Goal: Task Accomplishment & Management: Use online tool/utility

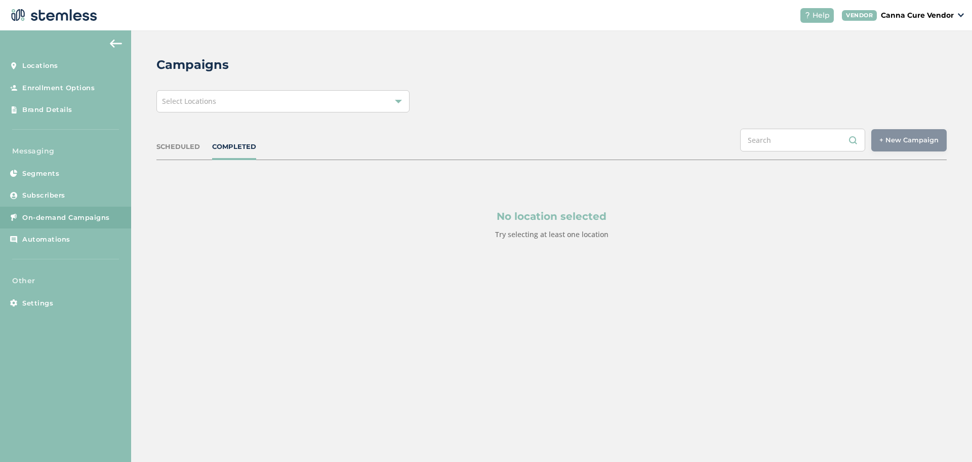
click at [400, 101] on div at bounding box center [398, 101] width 7 height 7
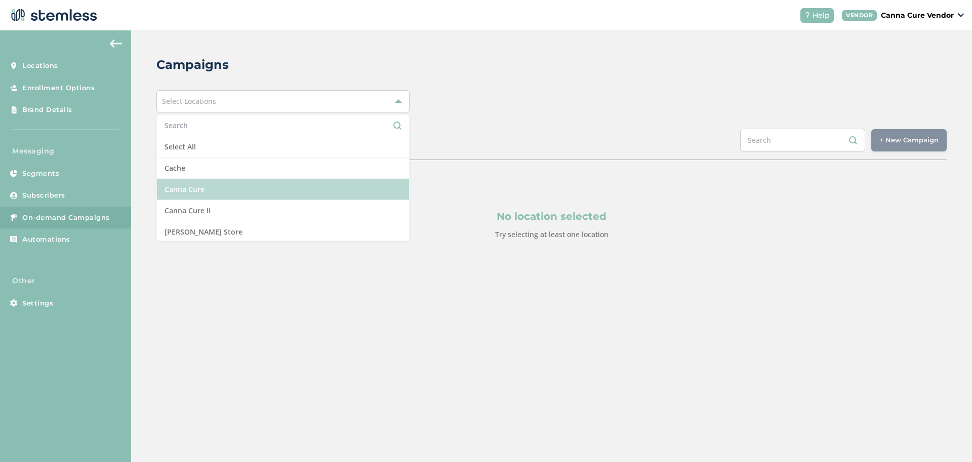
click at [317, 184] on li "Canna Cure" at bounding box center [283, 189] width 252 height 21
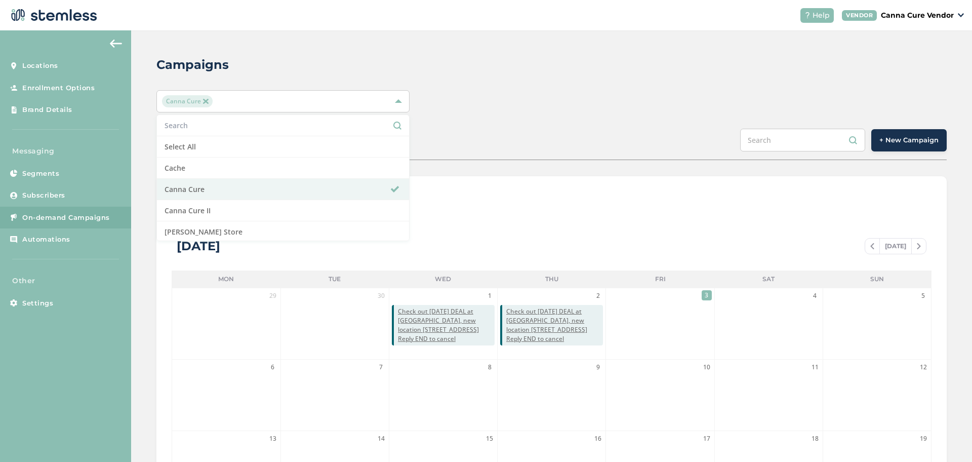
click at [888, 132] on button "+ New Campaign" at bounding box center [909, 140] width 75 height 22
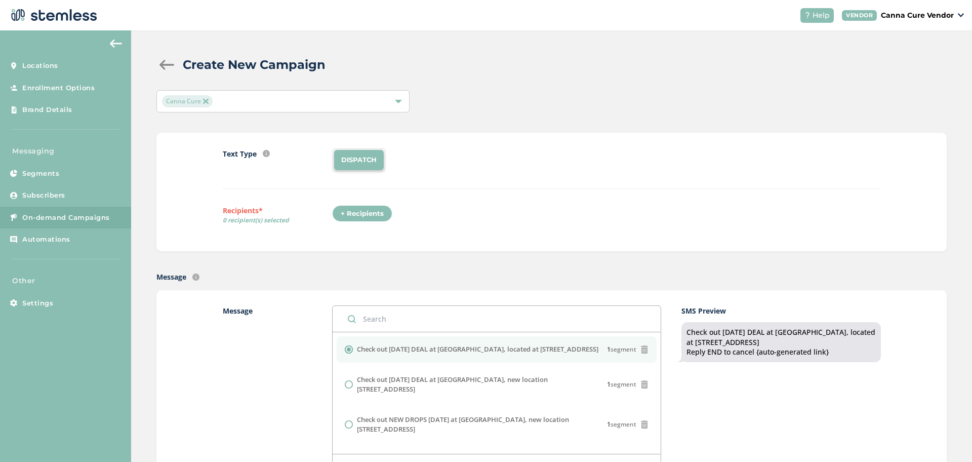
click at [350, 213] on div "+ Recipients" at bounding box center [362, 213] width 60 height 17
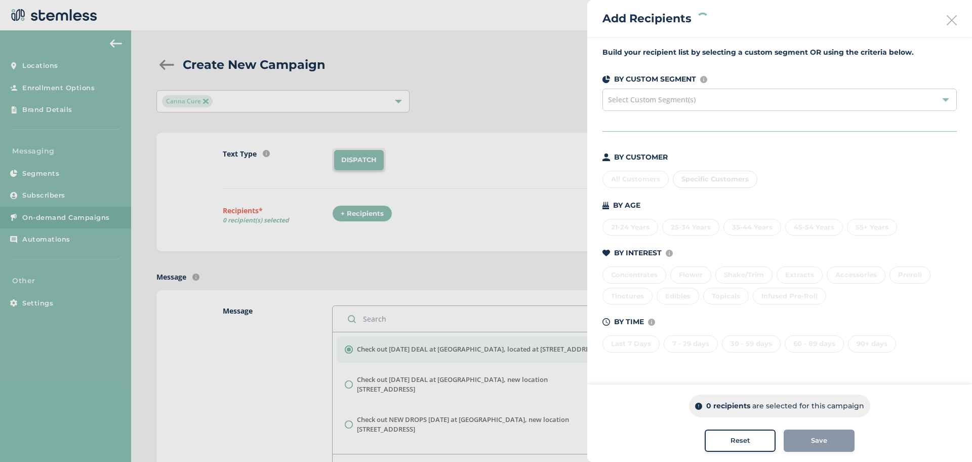
click at [790, 98] on div "Select Custom Segment(s)" at bounding box center [780, 100] width 354 height 22
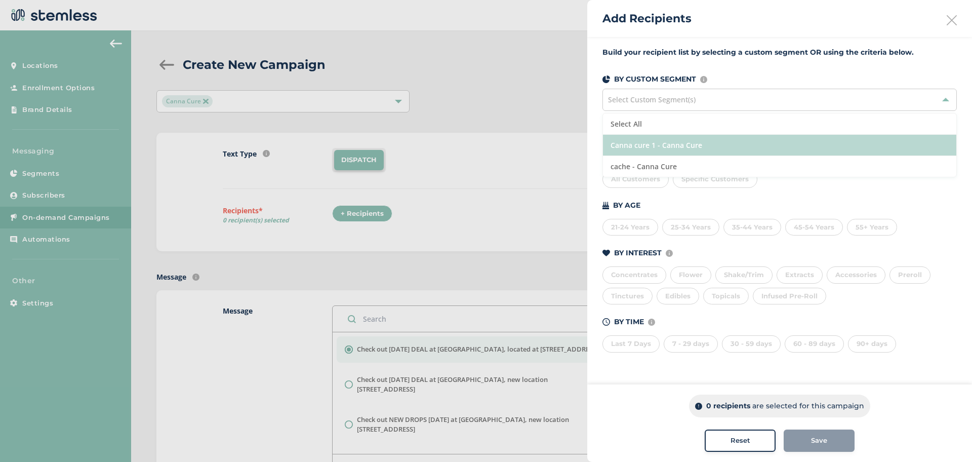
click at [719, 146] on li "Canna cure 1 - Canna Cure" at bounding box center [779, 145] width 353 height 21
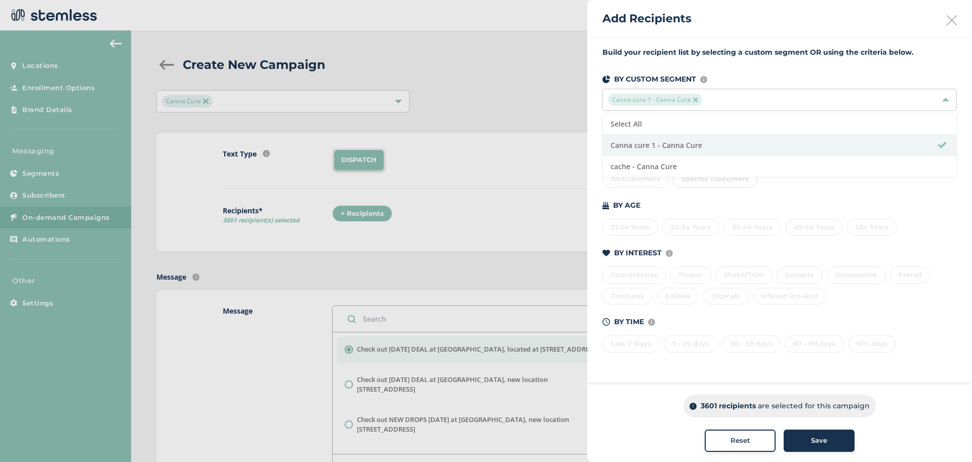
click at [813, 441] on span "Save" at bounding box center [819, 440] width 16 height 10
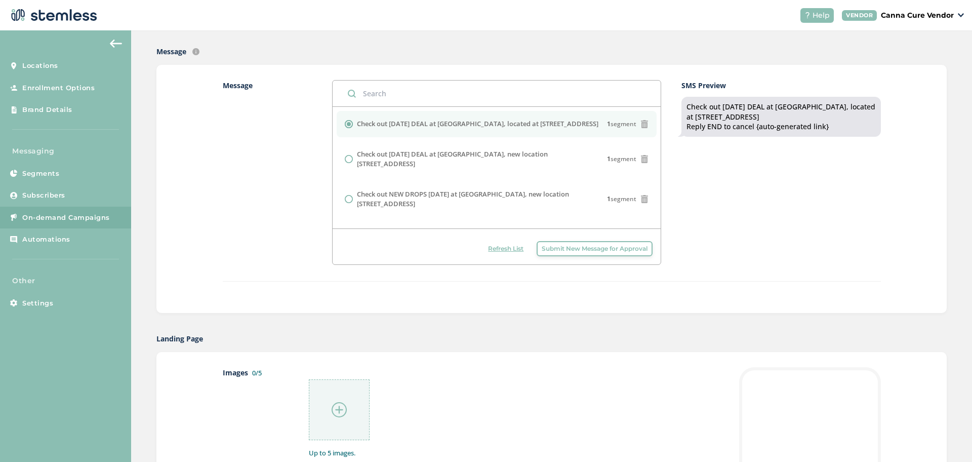
scroll to position [238, 0]
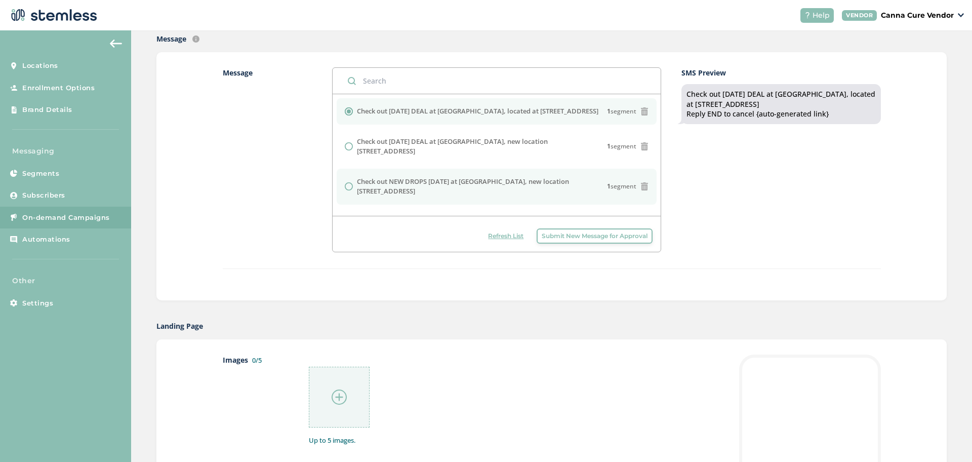
click at [345, 182] on input "radio" at bounding box center [349, 186] width 8 height 8
radio input "true"
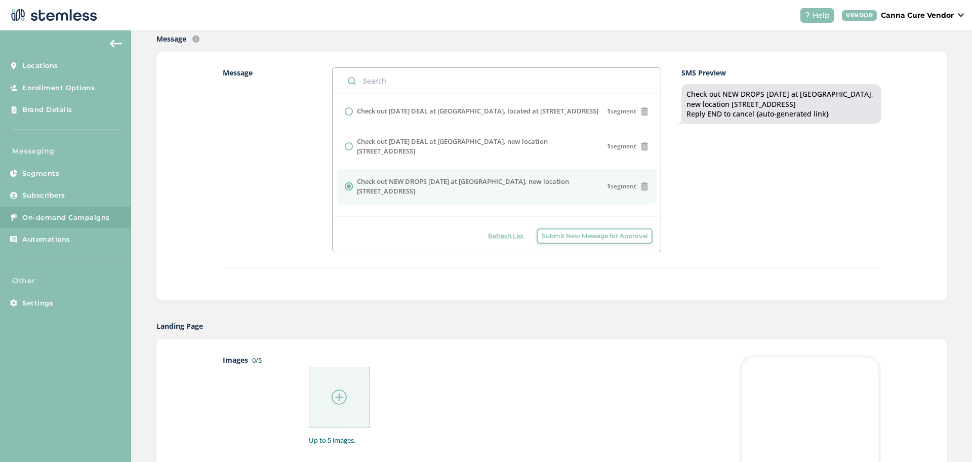
click at [336, 400] on img at bounding box center [339, 396] width 15 height 15
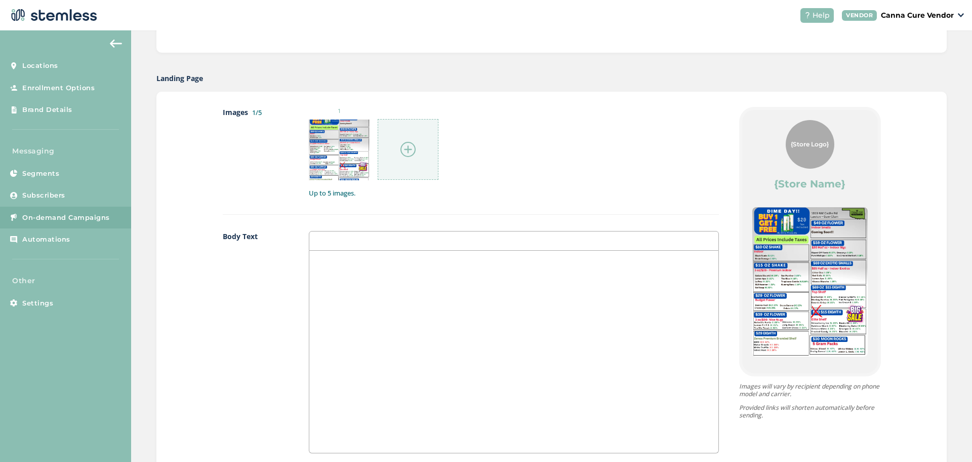
scroll to position [486, 0]
click at [489, 300] on div at bounding box center [513, 351] width 409 height 202
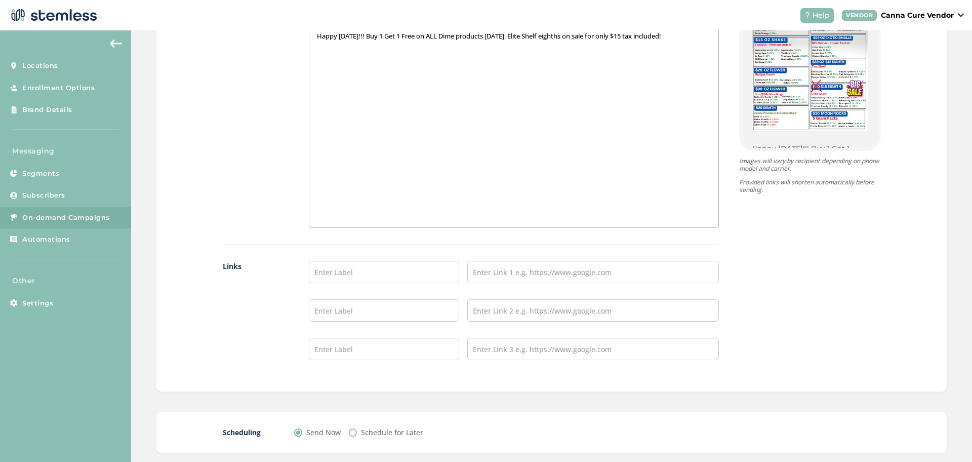
scroll to position [766, 0]
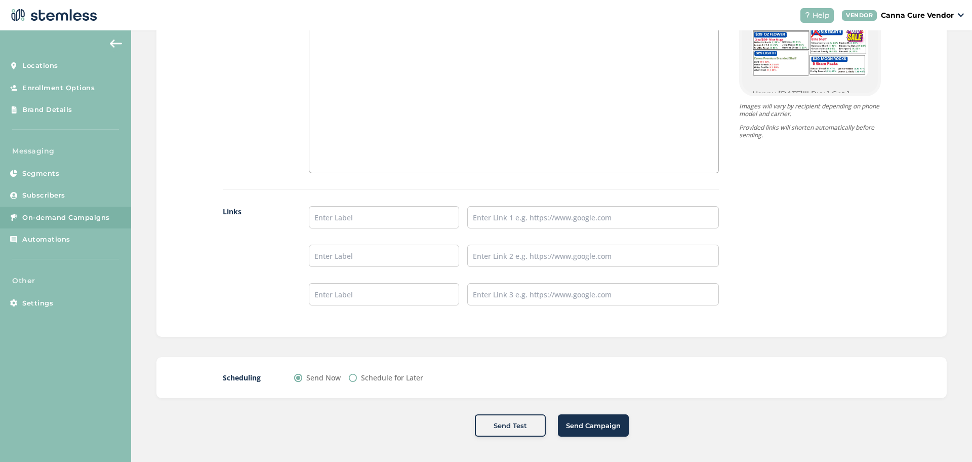
click at [598, 426] on span "Send Campaign" at bounding box center [593, 426] width 55 height 10
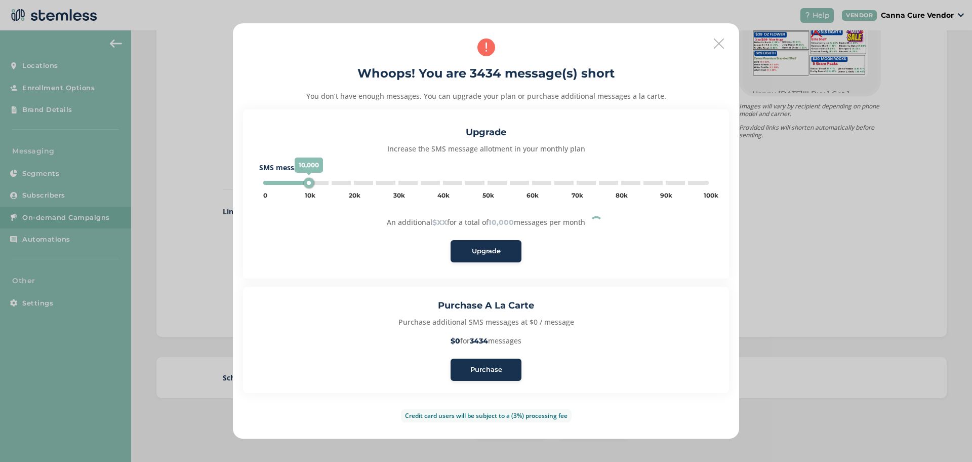
click at [479, 372] on span "Purchase" at bounding box center [486, 370] width 32 height 10
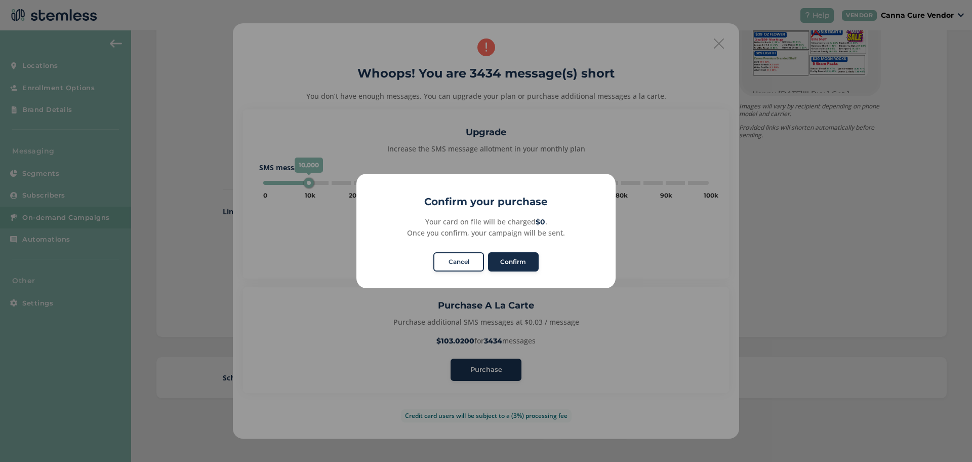
click at [520, 257] on button "Confirm" at bounding box center [513, 261] width 51 height 19
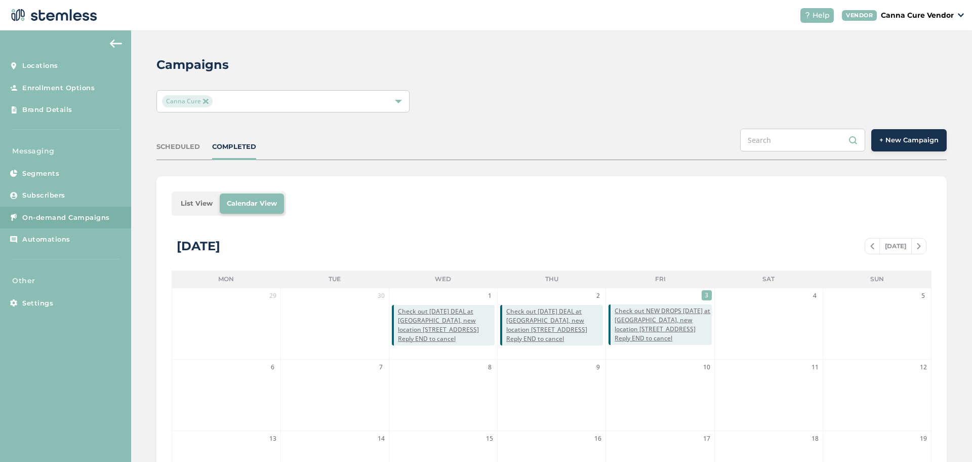
click at [46, 54] on aside "Locations Enrollment Options Brand Details Messaging Segments Subscribers On-de…" at bounding box center [65, 245] width 131 height 431
click at [45, 61] on span "Locations" at bounding box center [40, 66] width 36 height 10
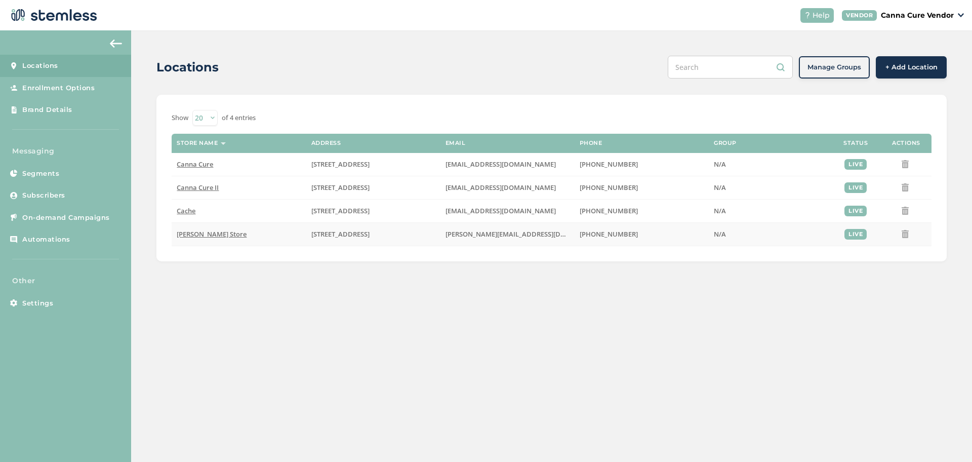
click at [205, 232] on span "[PERSON_NAME] Store" at bounding box center [212, 233] width 70 height 9
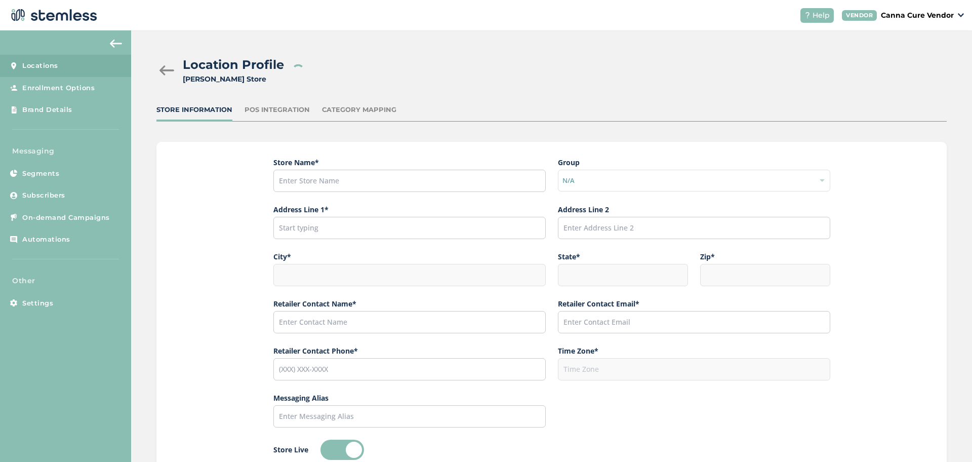
type input "[PERSON_NAME] Store"
type input "[STREET_ADDRESS]"
type input "[PERSON_NAME]"
type input "OK"
type input "73034"
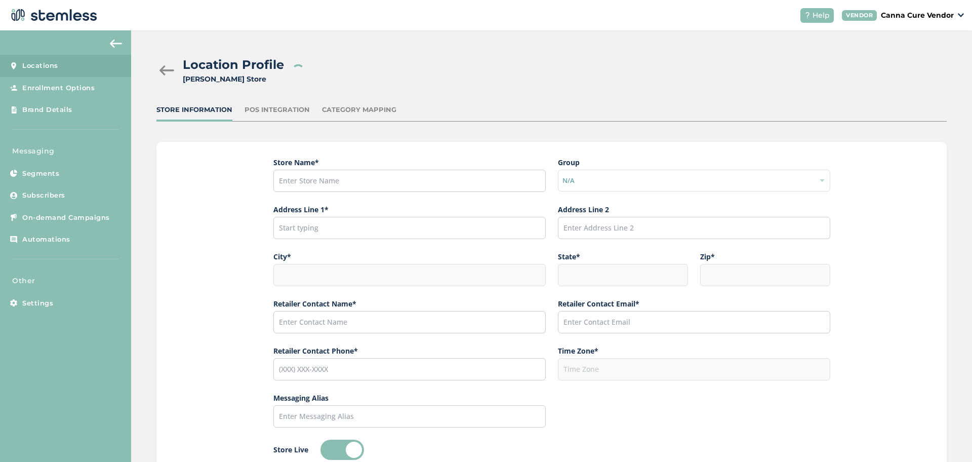
type input "Canna Cure"
type input "[PERSON_NAME][EMAIL_ADDRESS][DOMAIN_NAME]"
type input "[PHONE_NUMBER]"
type input "America/[GEOGRAPHIC_DATA]"
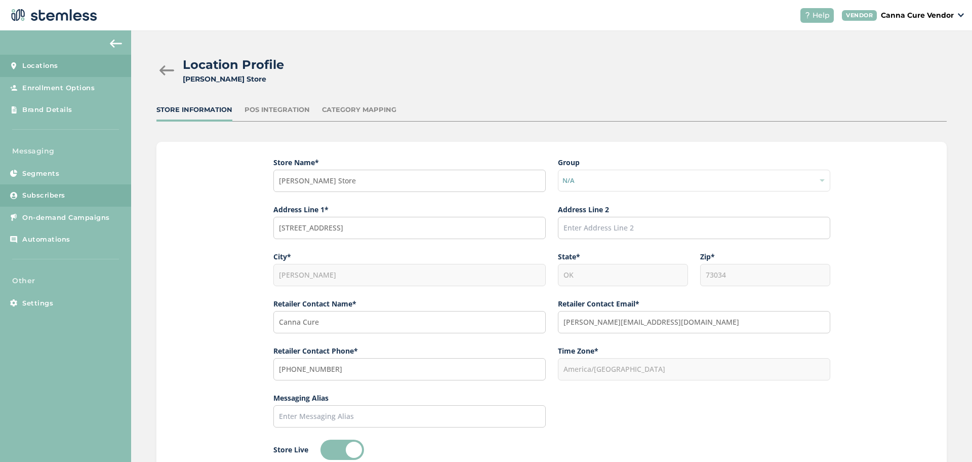
click at [103, 201] on link "Subscribers" at bounding box center [65, 195] width 131 height 22
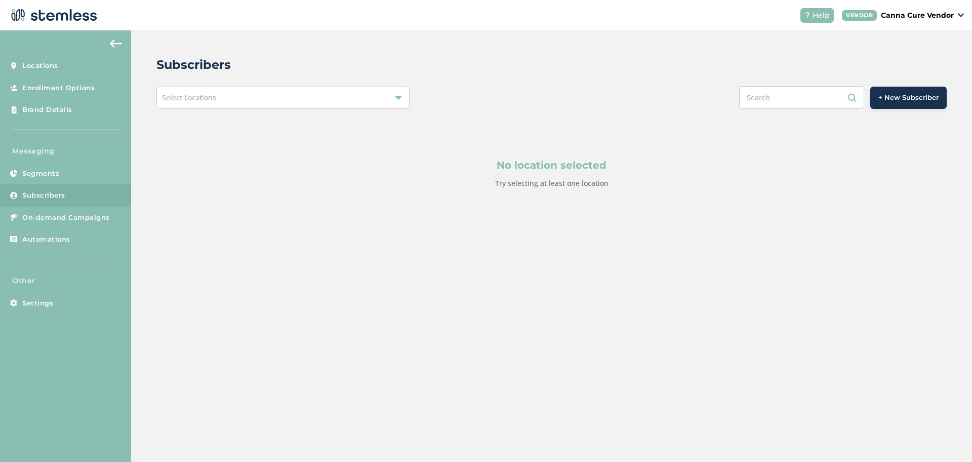
click at [309, 90] on div "Select Locations" at bounding box center [282, 98] width 253 height 22
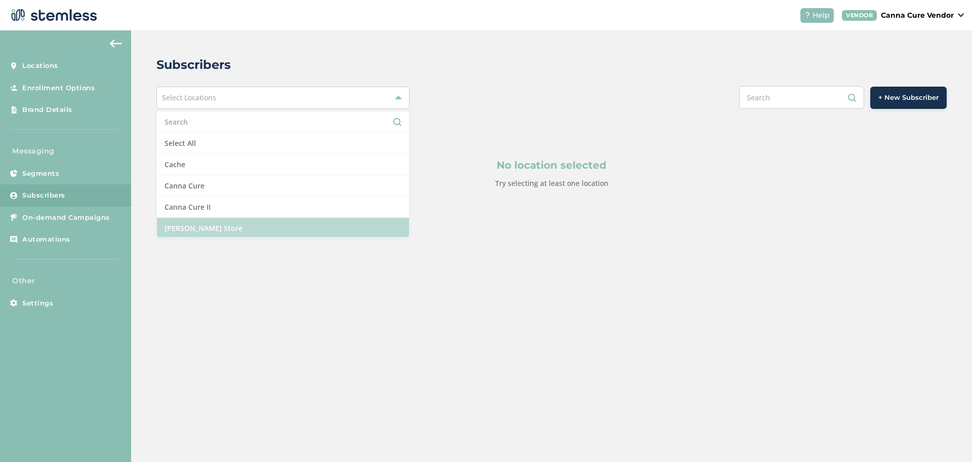
click at [277, 224] on li "[PERSON_NAME] Store" at bounding box center [283, 228] width 252 height 21
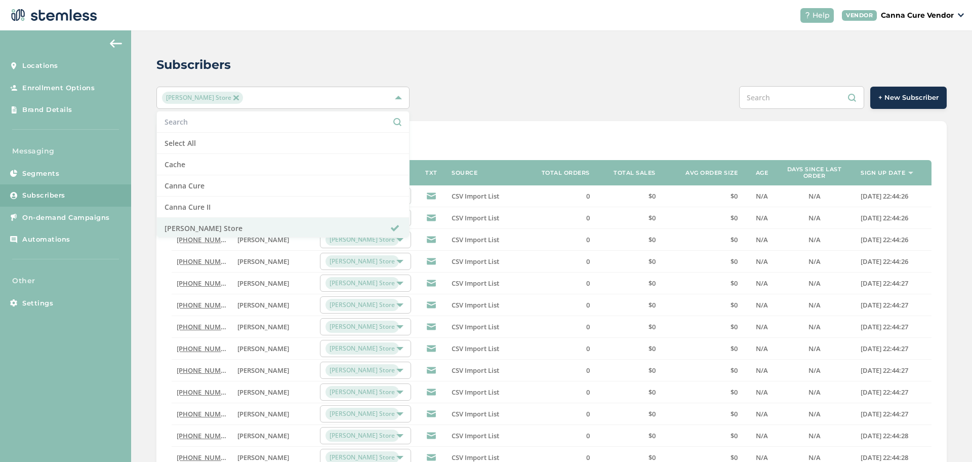
click at [630, 56] on div "Subscribers" at bounding box center [547, 65] width 782 height 18
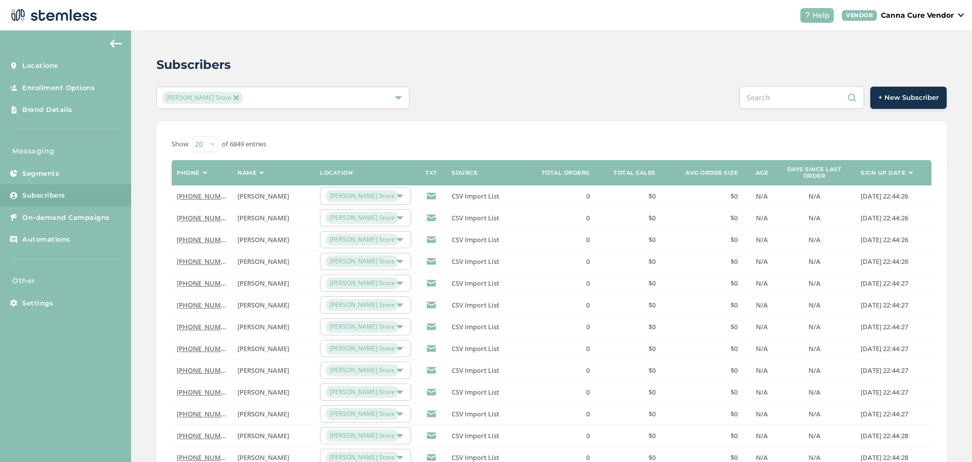
click at [766, 104] on input "text" at bounding box center [801, 97] width 125 height 23
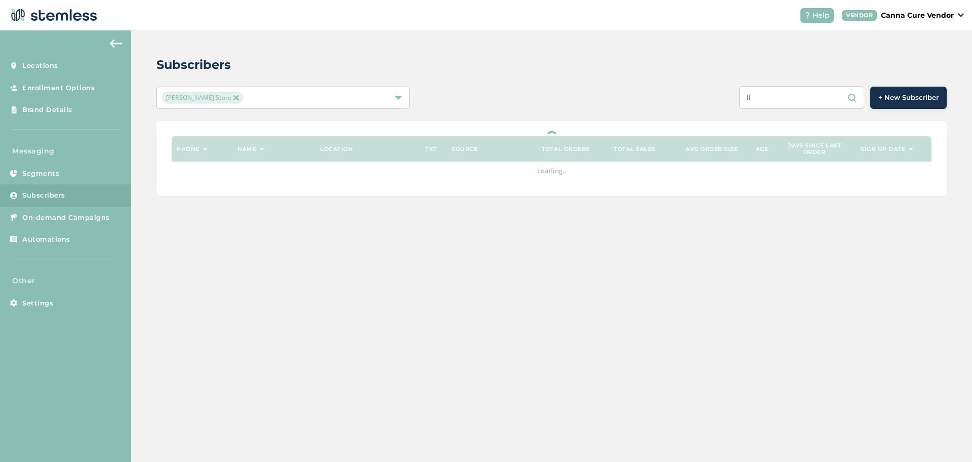
type input "l"
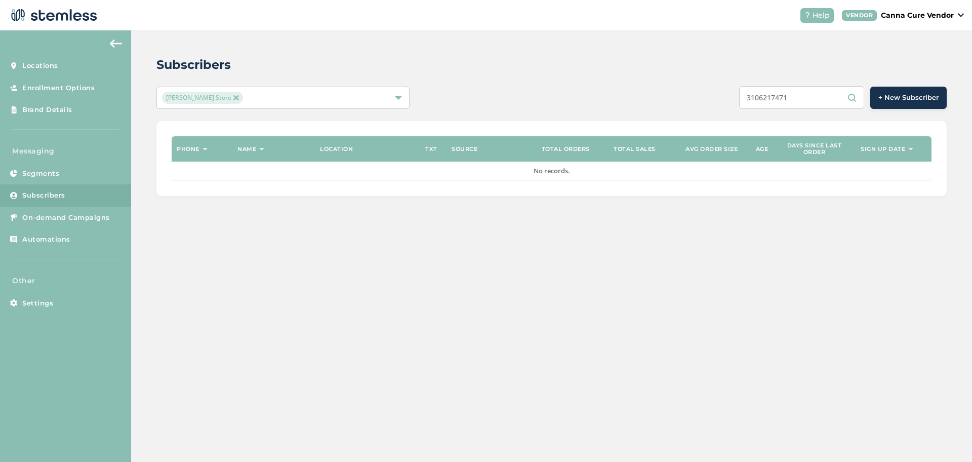
type input "3106217471"
click at [233, 96] on img at bounding box center [235, 97] width 5 height 5
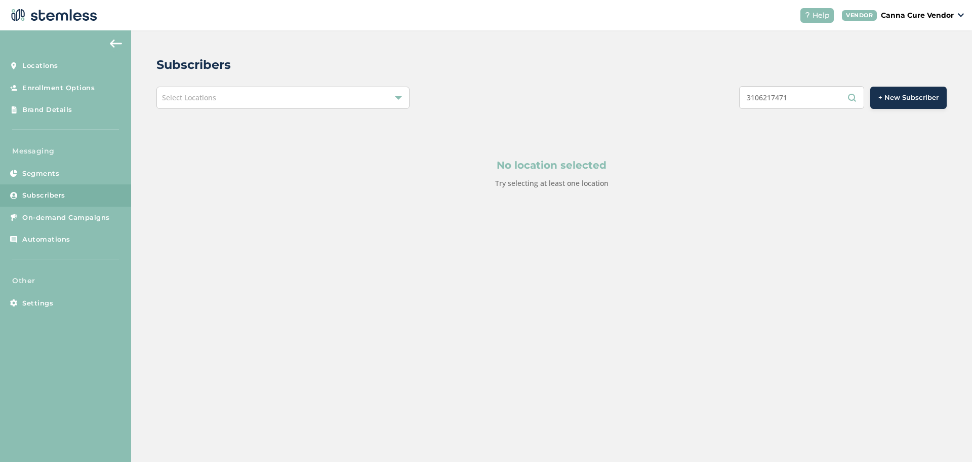
click at [213, 96] on span "Select Locations" at bounding box center [189, 98] width 54 height 10
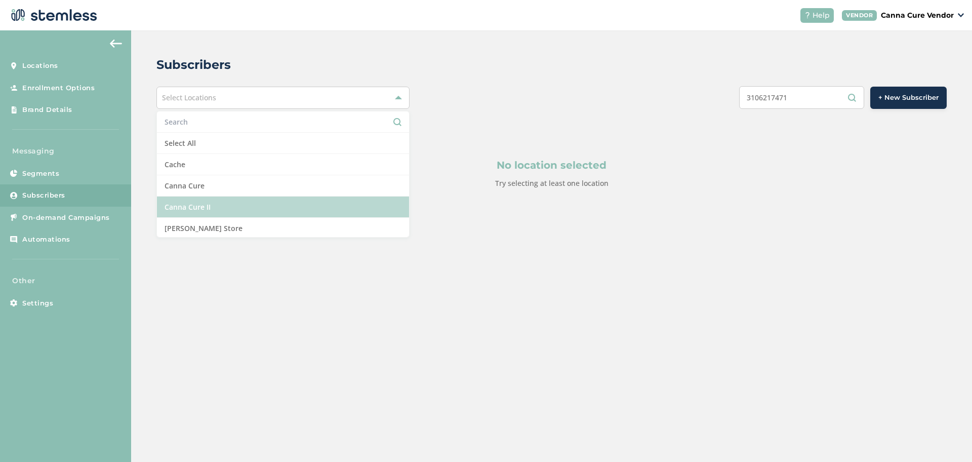
click at [273, 206] on li "Canna Cure II" at bounding box center [283, 206] width 252 height 21
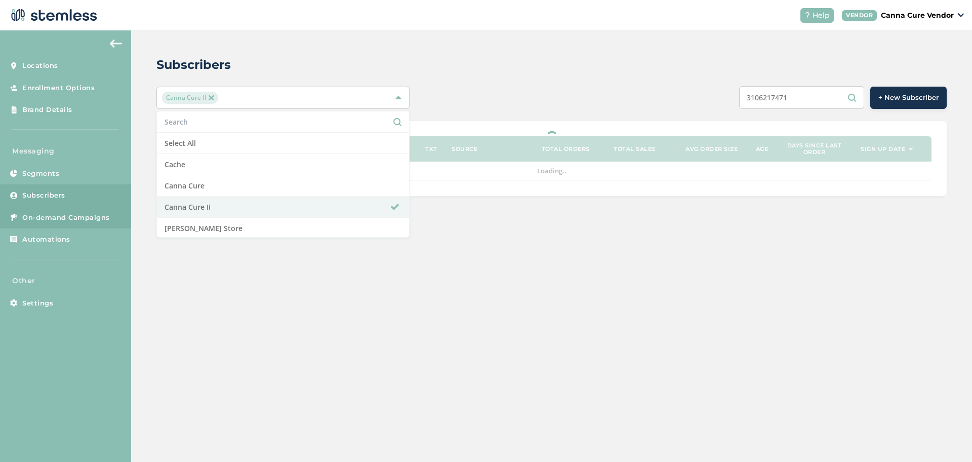
click at [34, 220] on span "On-demand Campaigns" at bounding box center [66, 218] width 88 height 10
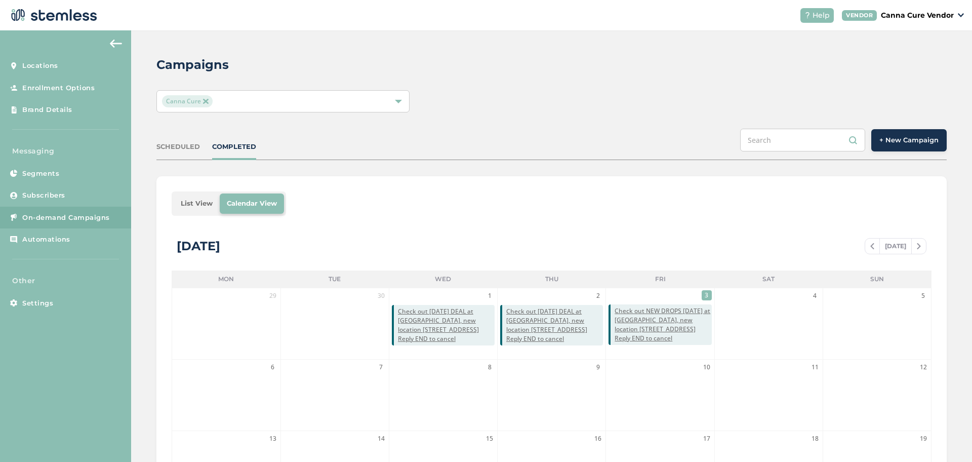
click at [206, 102] on img at bounding box center [205, 101] width 5 height 5
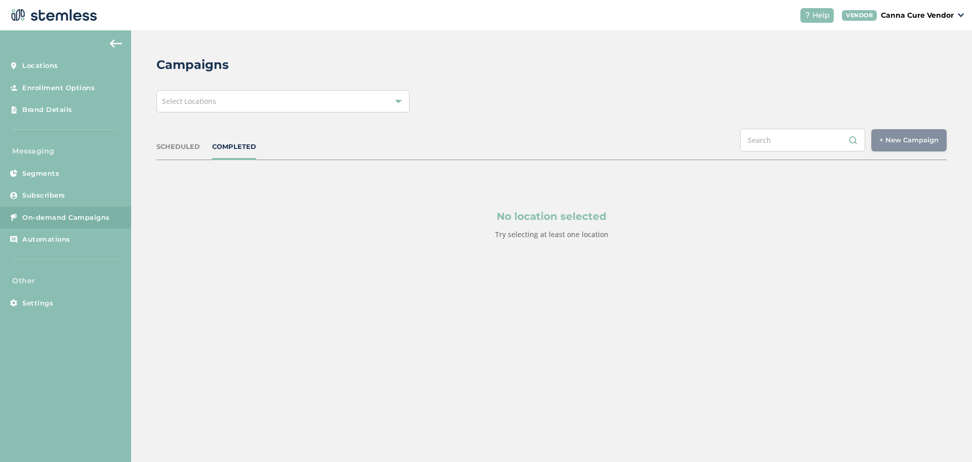
click at [206, 102] on span "Select Locations" at bounding box center [189, 101] width 54 height 10
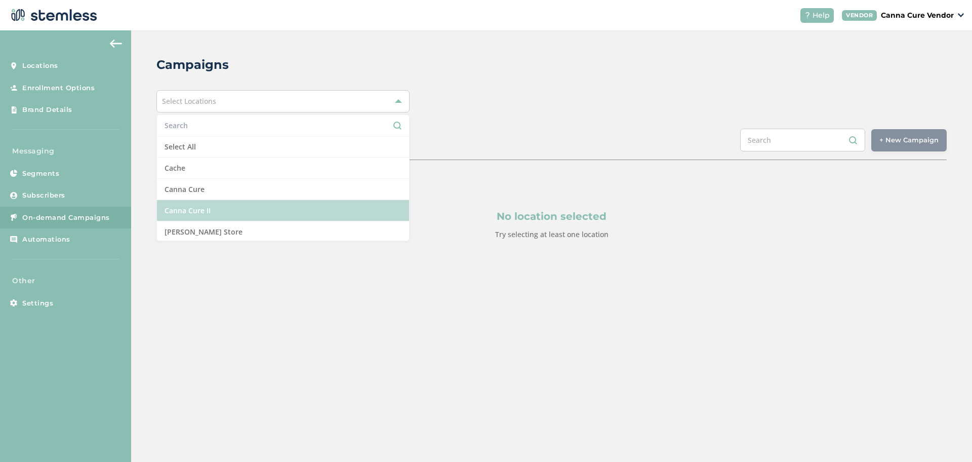
click at [181, 208] on li "Canna Cure II" at bounding box center [283, 210] width 252 height 21
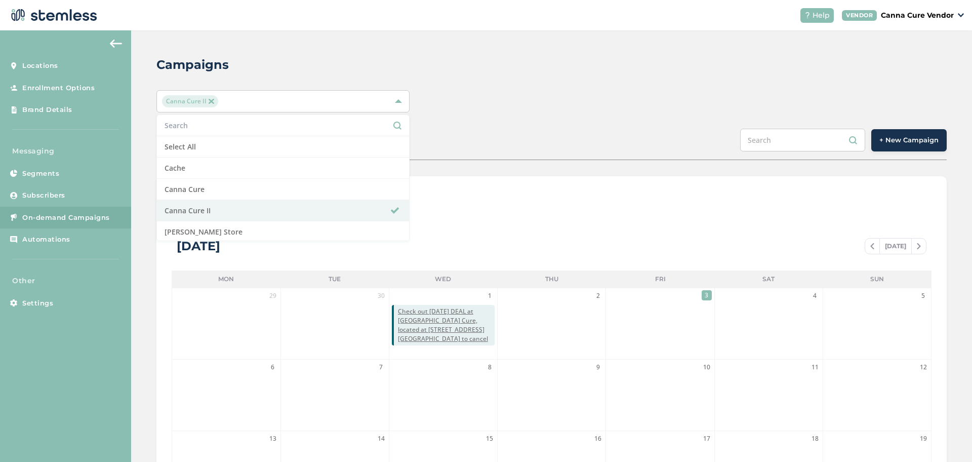
click at [896, 133] on button "+ New Campaign" at bounding box center [909, 140] width 75 height 22
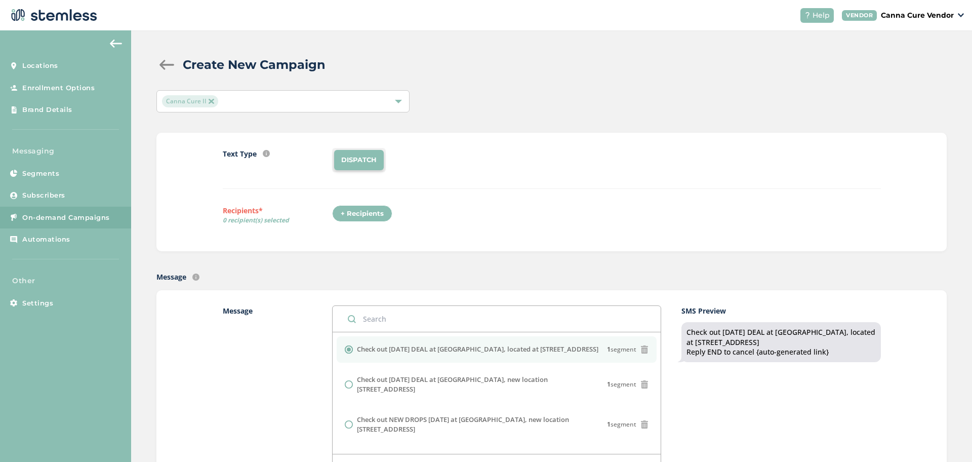
click at [361, 215] on div "+ Recipients" at bounding box center [362, 213] width 60 height 17
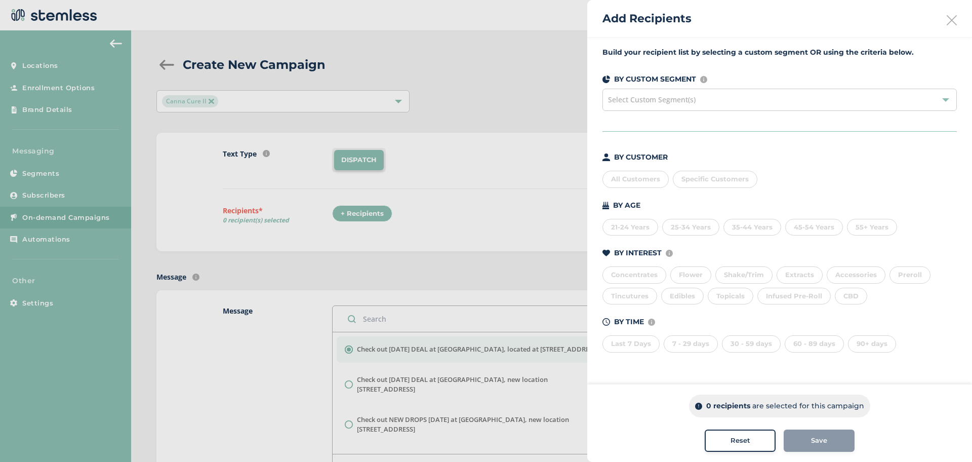
click at [630, 179] on div "All Customers" at bounding box center [636, 179] width 66 height 17
click at [816, 443] on span "Save" at bounding box center [819, 440] width 16 height 10
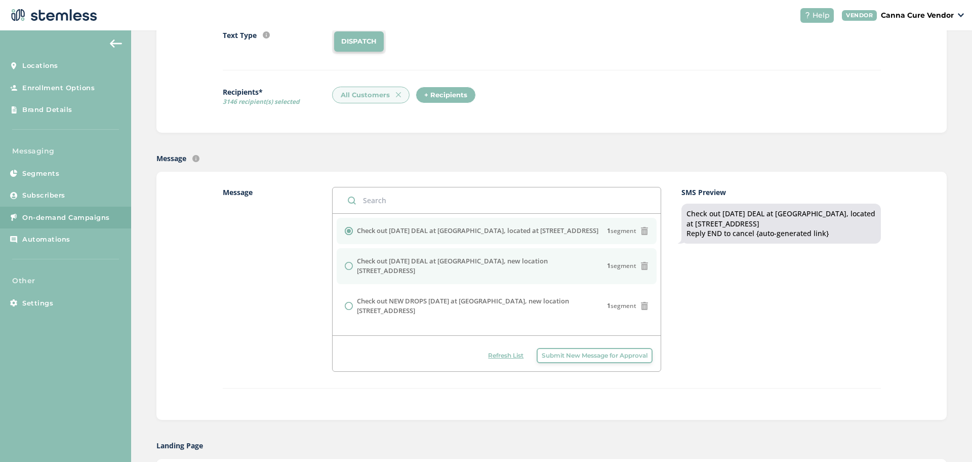
click at [345, 262] on input "radio" at bounding box center [349, 266] width 8 height 8
radio input "true"
click at [346, 337] on input "radio" at bounding box center [349, 341] width 8 height 8
radio input "true"
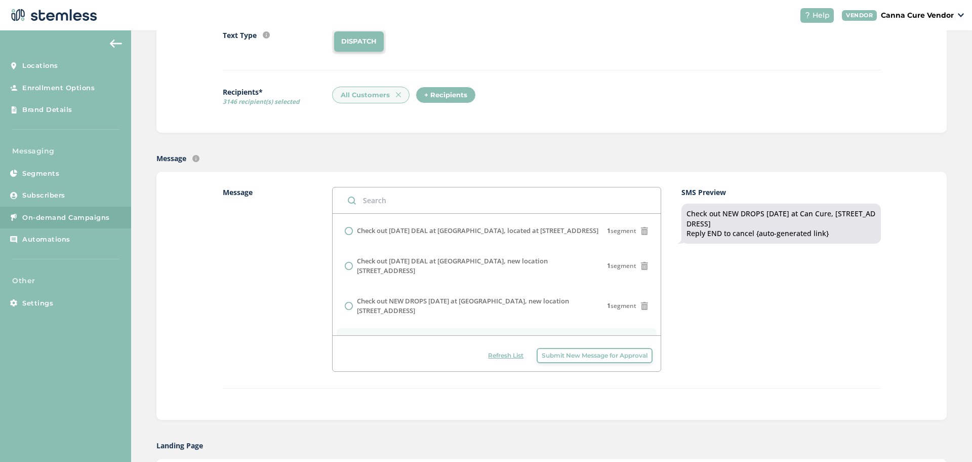
click at [291, 397] on div "Message Check out [DATE] DEAL at Can Cure, located at [STREET_ADDRESS] 1 segmen…" at bounding box center [552, 296] width 658 height 218
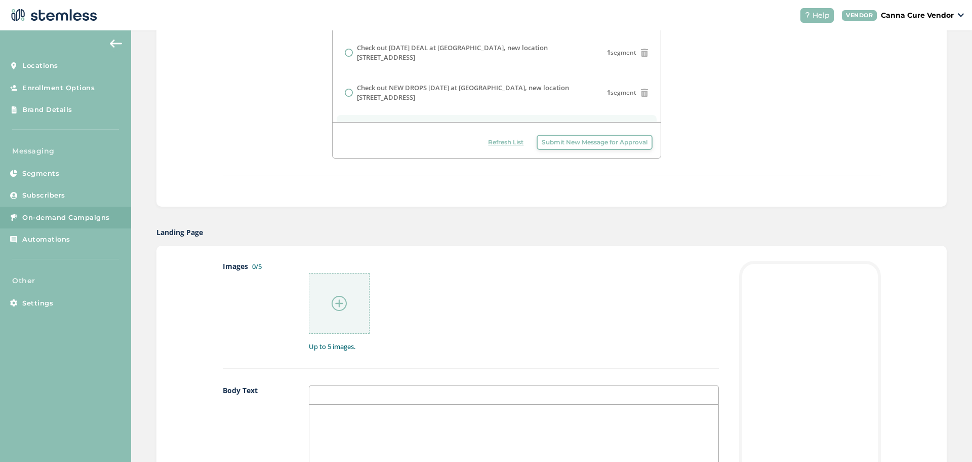
scroll to position [337, 0]
click at [332, 302] on img at bounding box center [339, 297] width 15 height 15
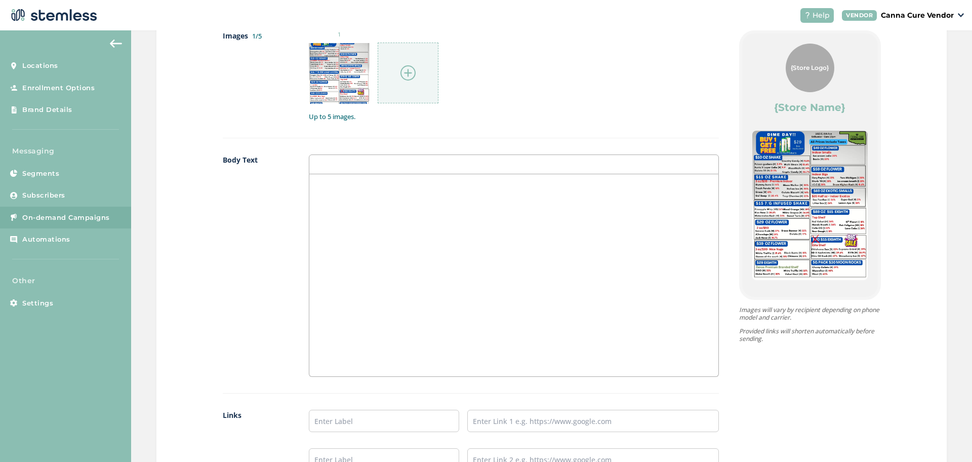
scroll to position [561, 0]
click at [524, 236] on div at bounding box center [513, 276] width 409 height 202
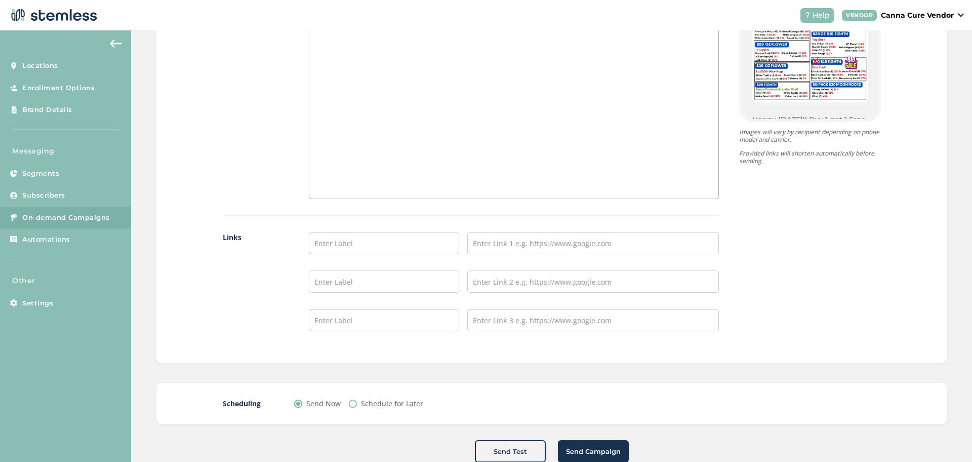
scroll to position [766, 0]
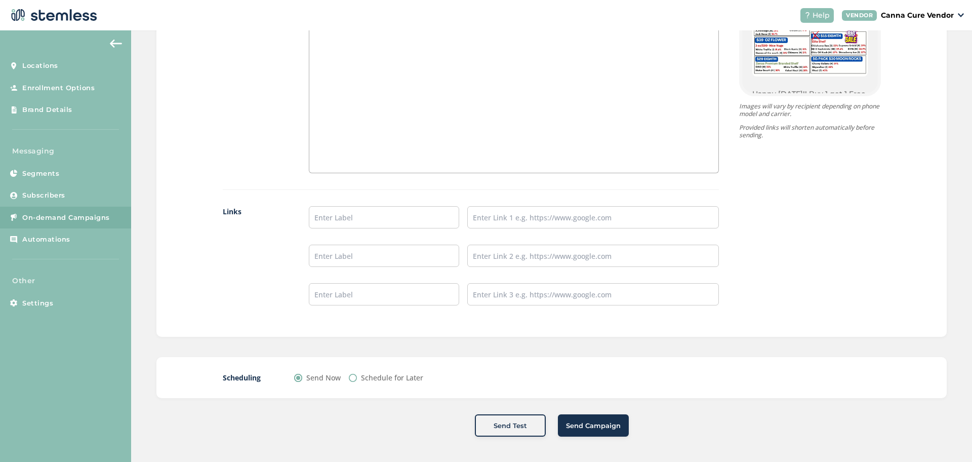
click at [585, 427] on span "Send Campaign" at bounding box center [593, 426] width 55 height 10
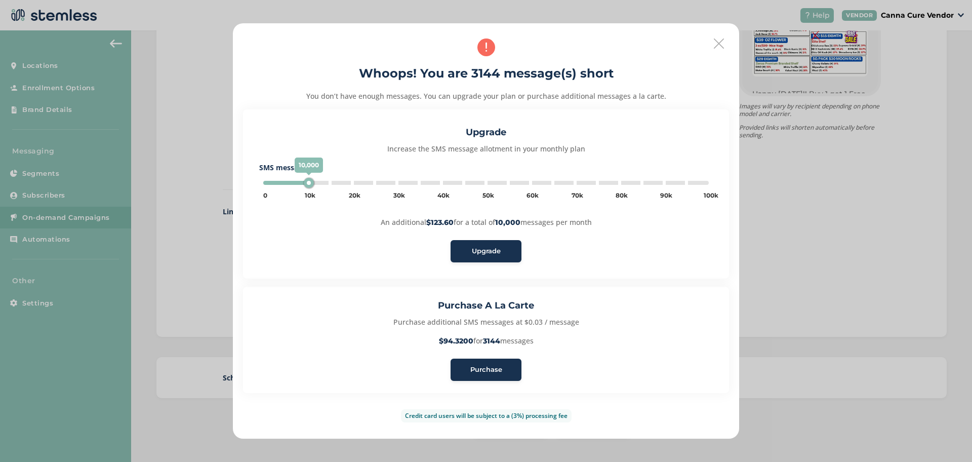
click at [718, 41] on icon at bounding box center [719, 43] width 10 height 10
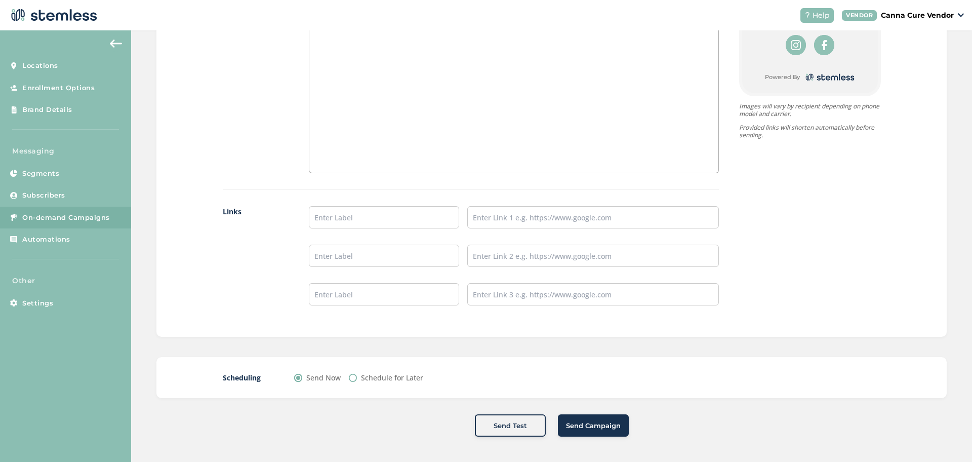
click at [594, 426] on span "Send Campaign" at bounding box center [593, 426] width 55 height 10
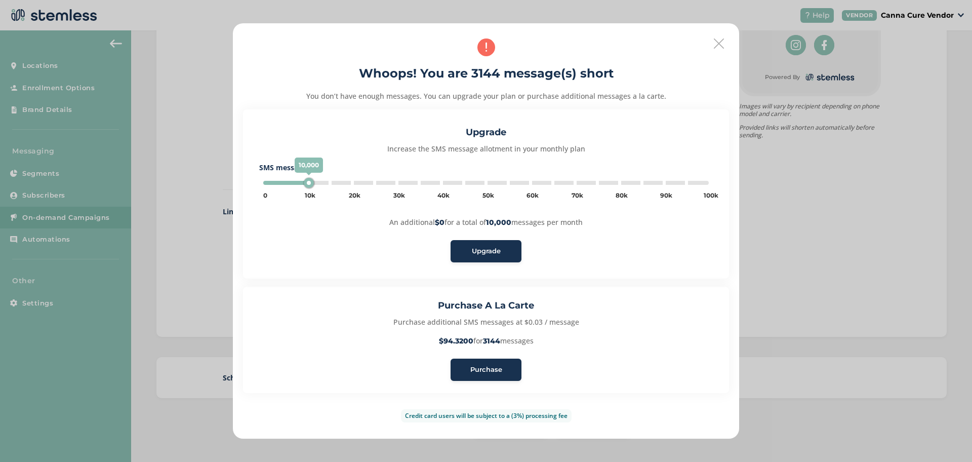
click at [489, 371] on span "Purchase" at bounding box center [486, 370] width 32 height 10
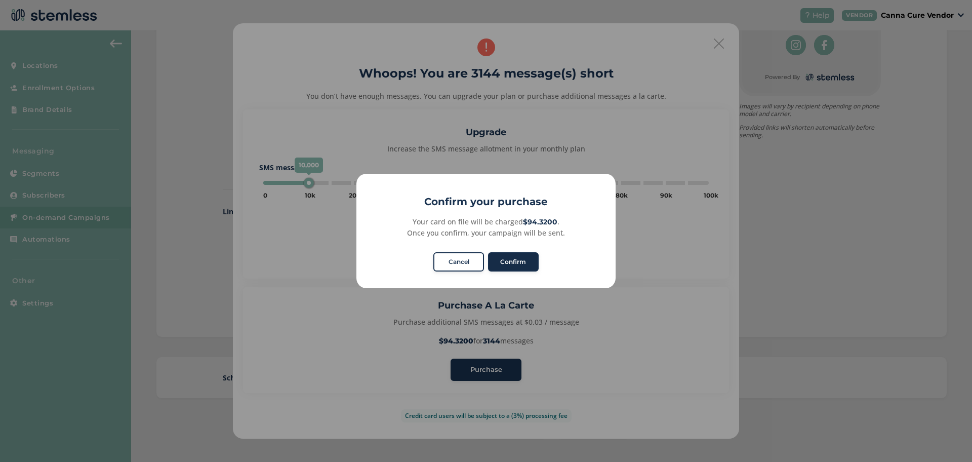
click at [512, 255] on button "Confirm" at bounding box center [513, 261] width 51 height 19
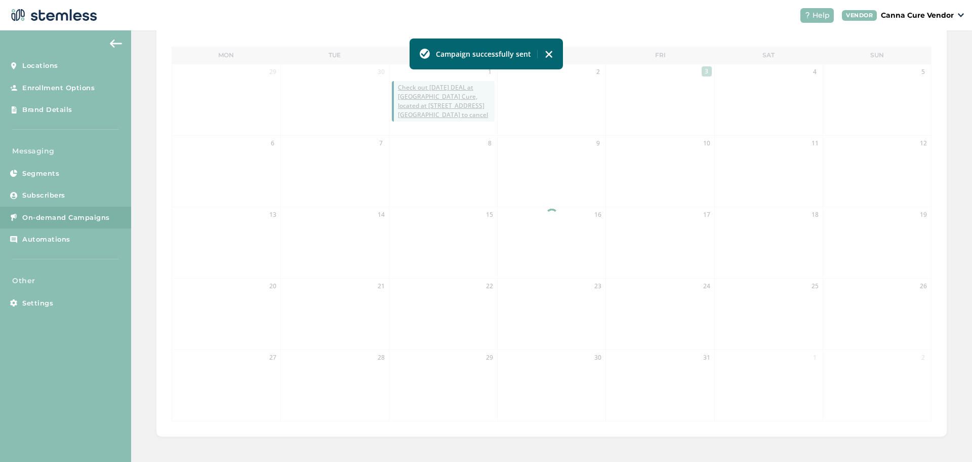
scroll to position [224, 0]
